Goal: Task Accomplishment & Management: Manage account settings

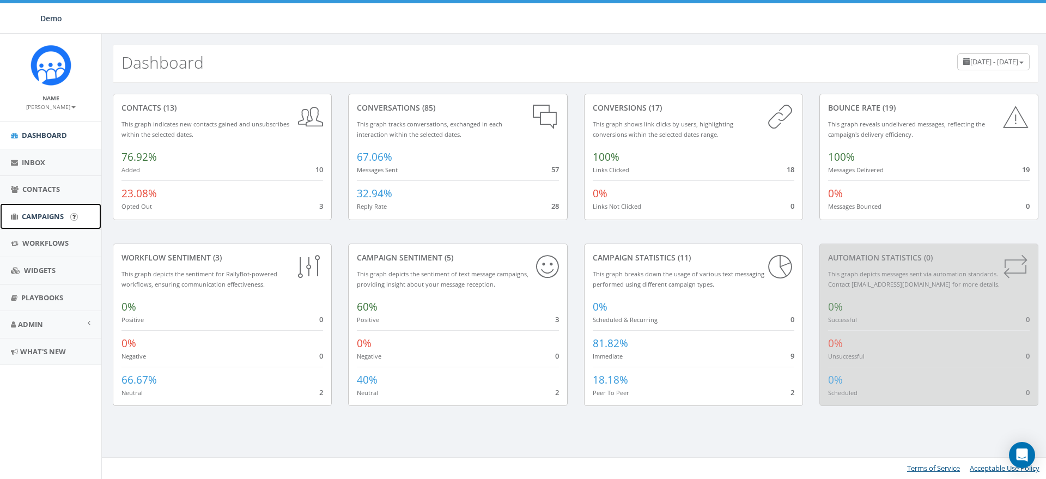
click at [31, 216] on span "Campaigns" at bounding box center [43, 216] width 42 height 10
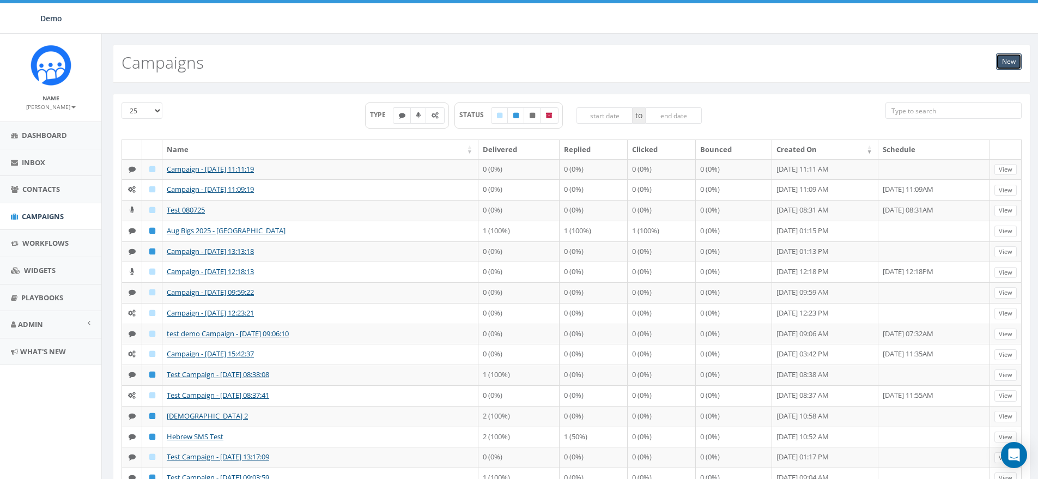
click at [1009, 65] on link "New" at bounding box center [1009, 61] width 26 height 16
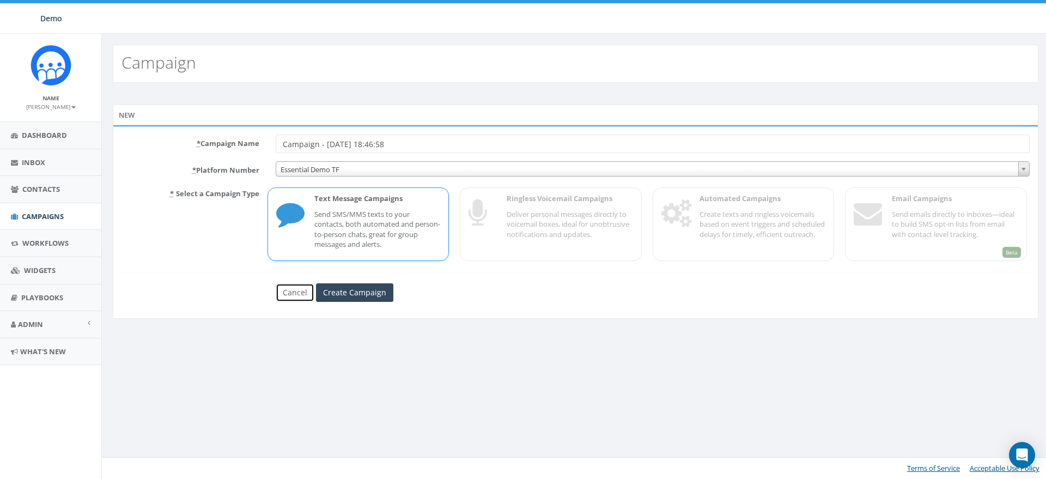
click at [289, 284] on link "Cancel" at bounding box center [295, 292] width 39 height 19
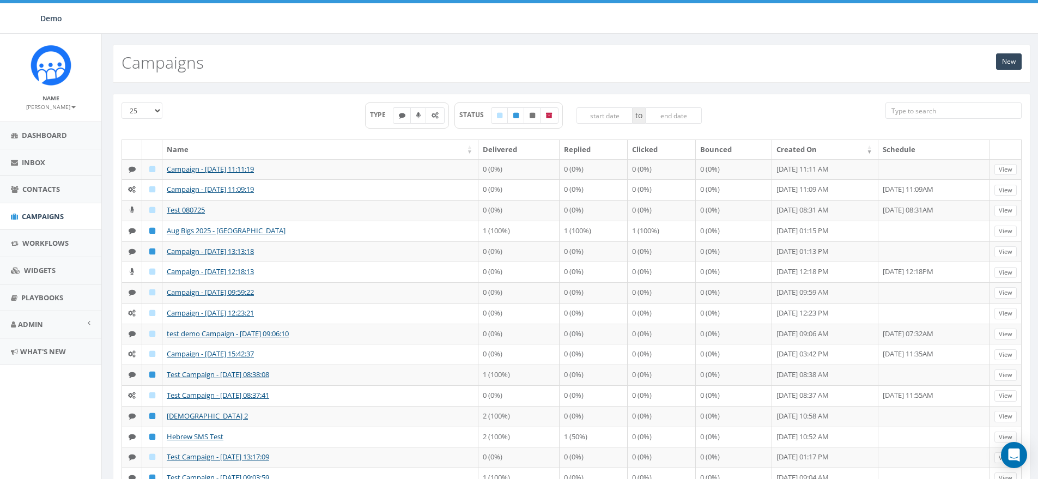
click at [55, 101] on link "[PERSON_NAME]" at bounding box center [51, 106] width 50 height 10
drag, startPoint x: 49, startPoint y: 133, endPoint x: 119, endPoint y: 112, distance: 72.9
click at [50, 133] on link "Sign Out" at bounding box center [54, 137] width 86 height 14
